Goal: Communication & Community: Share content

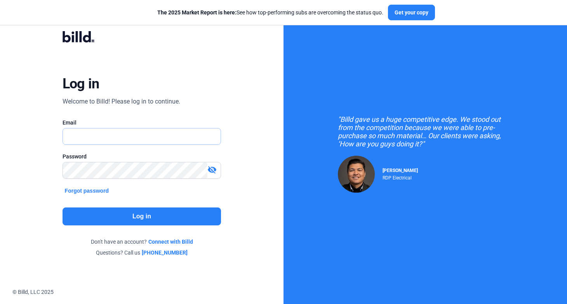
type input "[PERSON_NAME][EMAIL_ADDRESS][DOMAIN_NAME]"
click at [121, 206] on div "Log in Welcome to Billd! Please log in to continue. Email russell@billd.com Pas…" at bounding box center [142, 144] width 204 height 248
click at [121, 215] on button "Log in" at bounding box center [142, 216] width 159 height 18
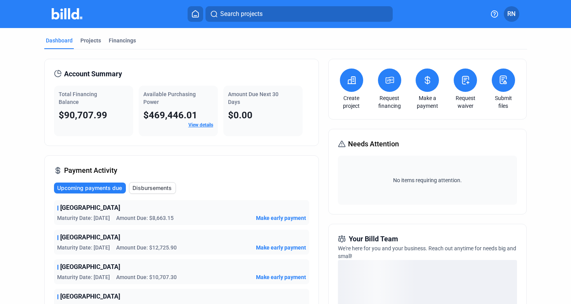
click at [349, 75] on button at bounding box center [351, 79] width 23 height 23
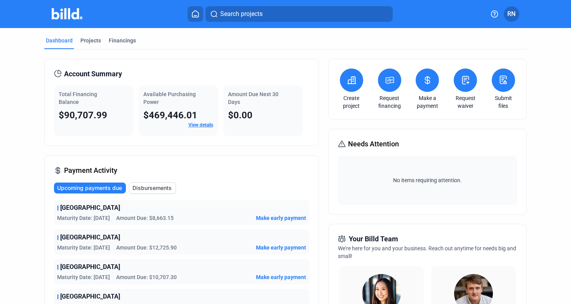
click at [508, 14] on span "RN" at bounding box center [512, 13] width 8 height 9
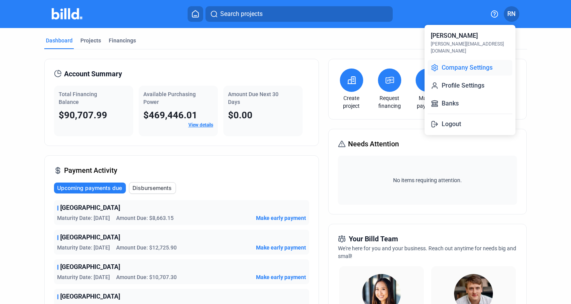
click at [477, 60] on button "Company Settings" at bounding box center [470, 68] width 85 height 16
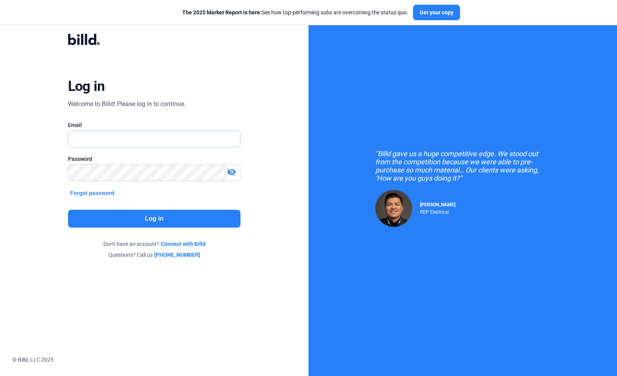
type input "russell@billd.com"
click at [124, 164] on div "visibility_off" at bounding box center [154, 172] width 173 height 17
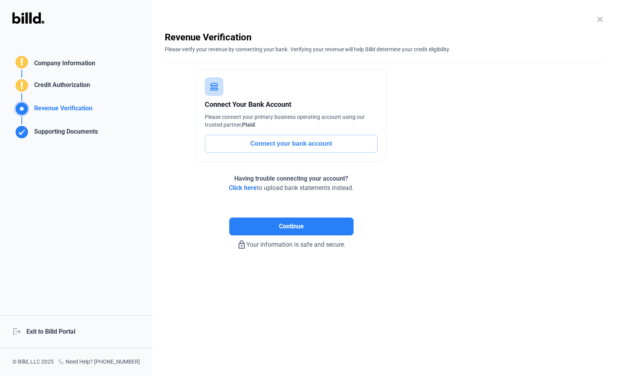
click at [49, 325] on div "logout Exit to Billd Portal" at bounding box center [76, 331] width 152 height 33
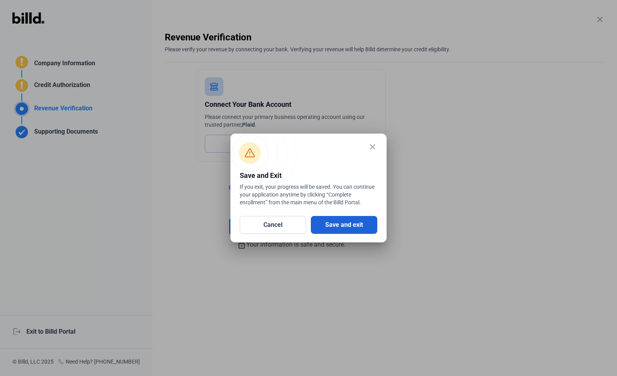
click at [323, 219] on button "Save and exit" at bounding box center [344, 225] width 66 height 18
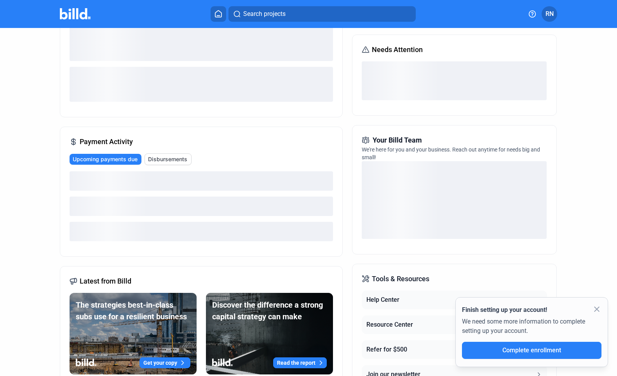
scroll to position [157, 0]
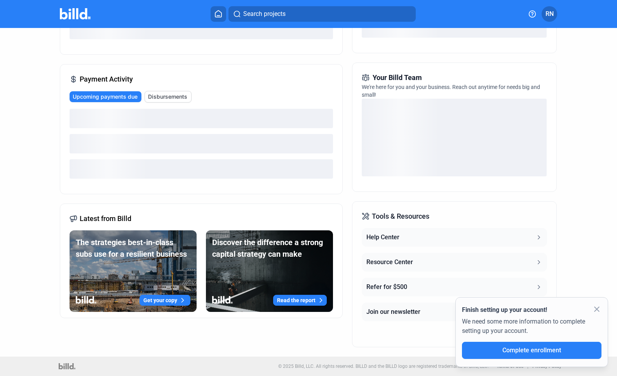
click at [454, 243] on button "Help Center" at bounding box center [454, 237] width 185 height 19
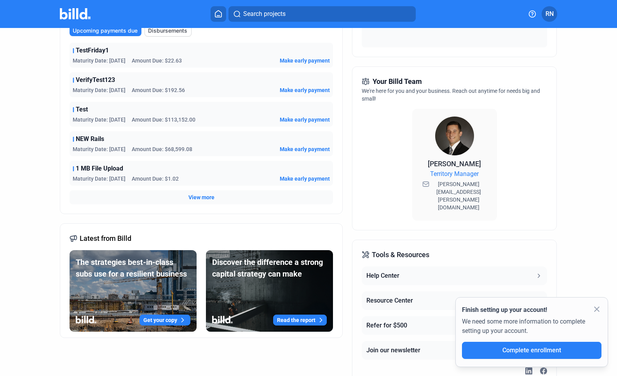
click at [391, 296] on div "Resource Center" at bounding box center [389, 300] width 47 height 9
click at [398, 321] on div "Refer for $500" at bounding box center [386, 325] width 41 height 9
click at [421, 341] on button "Join our newsletter" at bounding box center [454, 350] width 185 height 19
click at [595, 309] on mat-icon "close" at bounding box center [596, 309] width 9 height 9
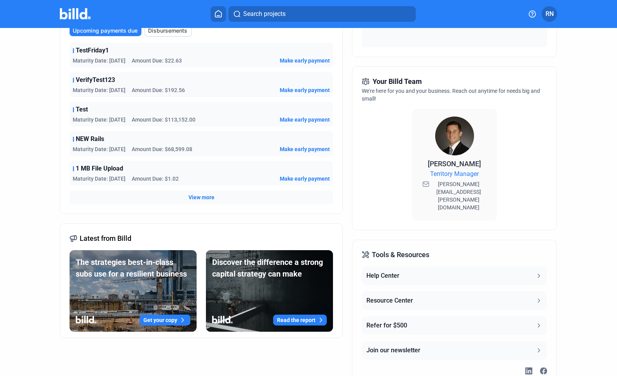
scroll to position [185, 0]
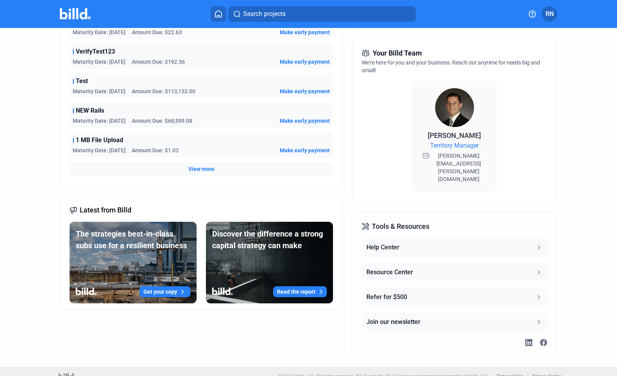
click at [525, 338] on div at bounding box center [454, 343] width 185 height 10
click at [525, 339] on icon at bounding box center [528, 342] width 7 height 7
click at [543, 339] on icon at bounding box center [543, 342] width 7 height 7
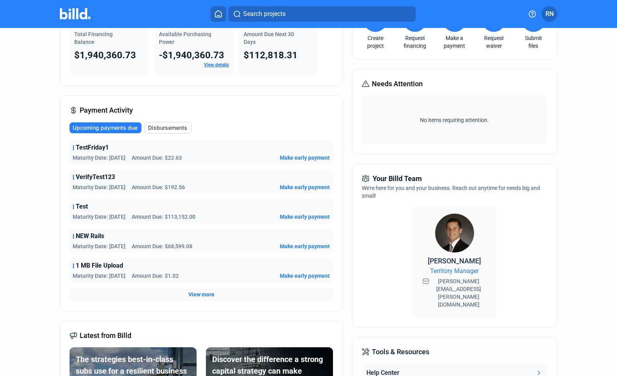
scroll to position [0, 0]
